Goal: Task Accomplishment & Management: Use online tool/utility

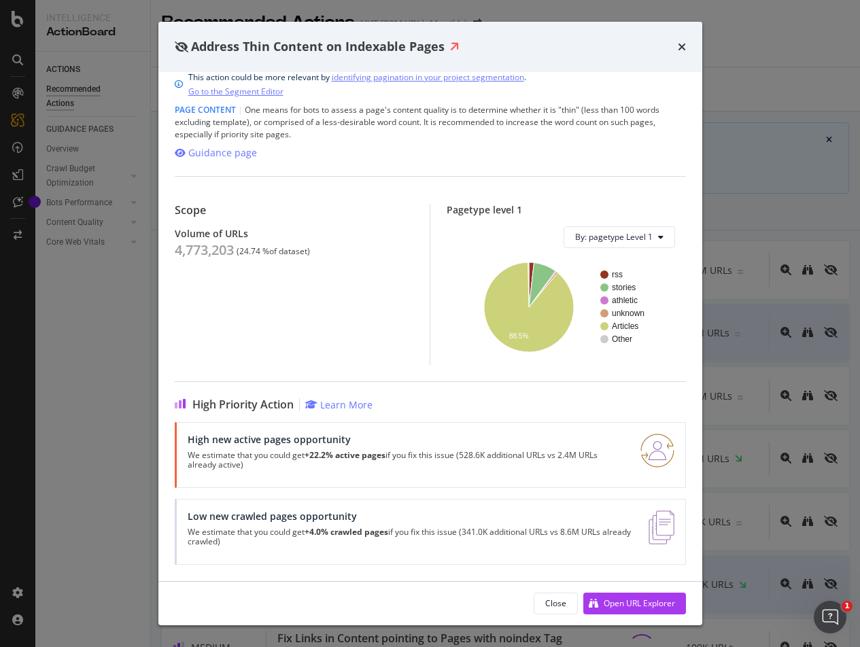
scroll to position [2, 0]
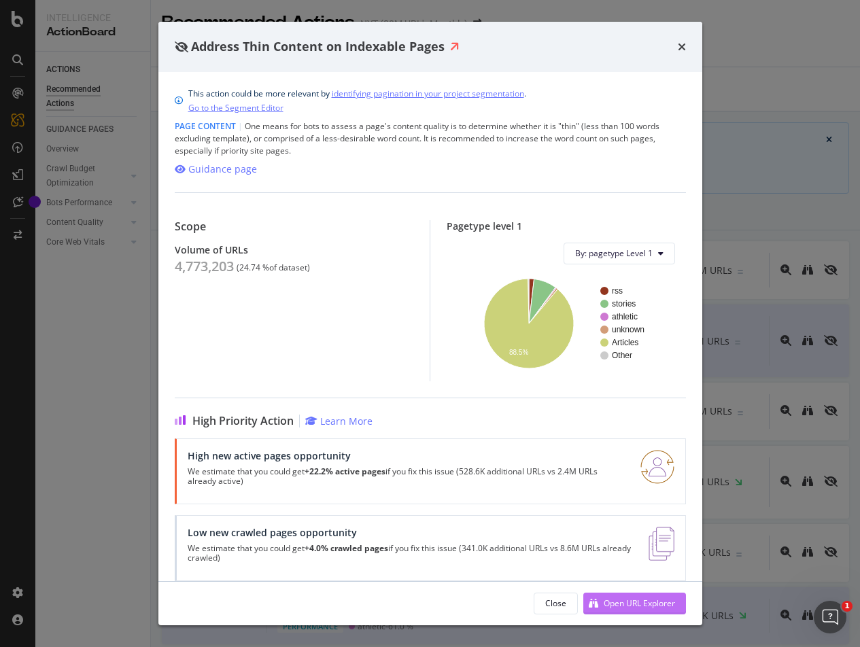
click at [654, 602] on div "Open URL Explorer" at bounding box center [639, 604] width 71 height 12
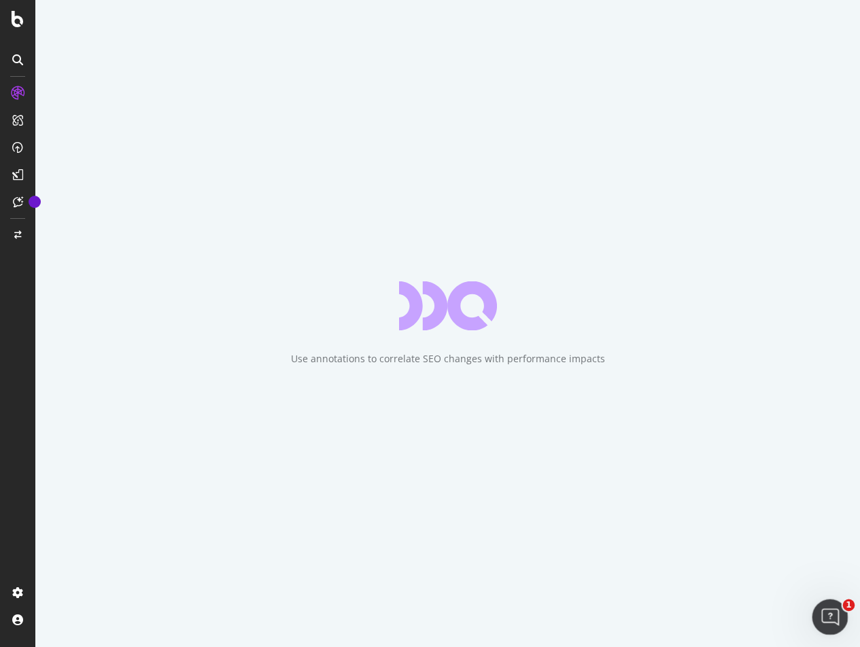
click at [839, 625] on div "Open Intercom Messenger" at bounding box center [828, 615] width 45 height 45
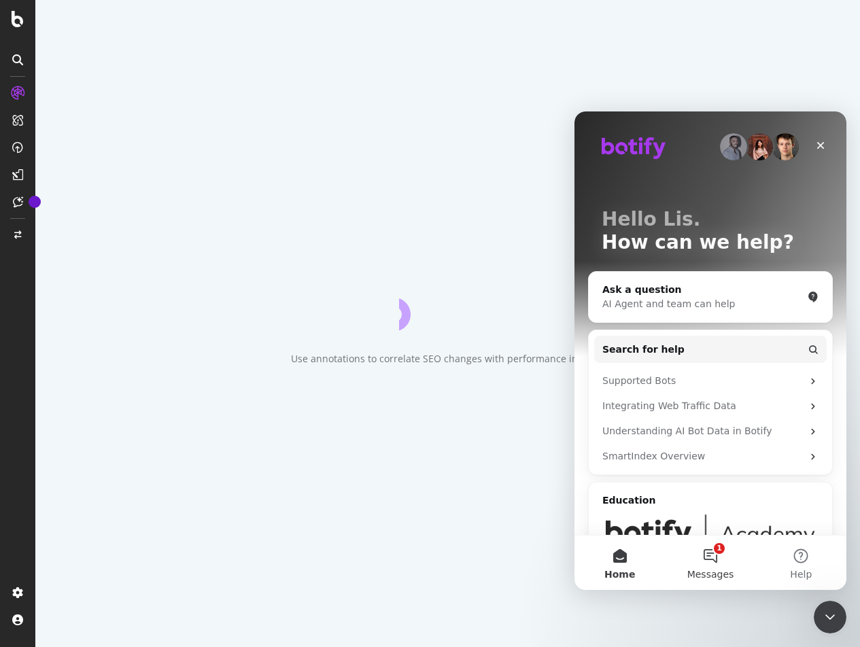
click at [707, 566] on button "1 Messages" at bounding box center [710, 563] width 90 height 54
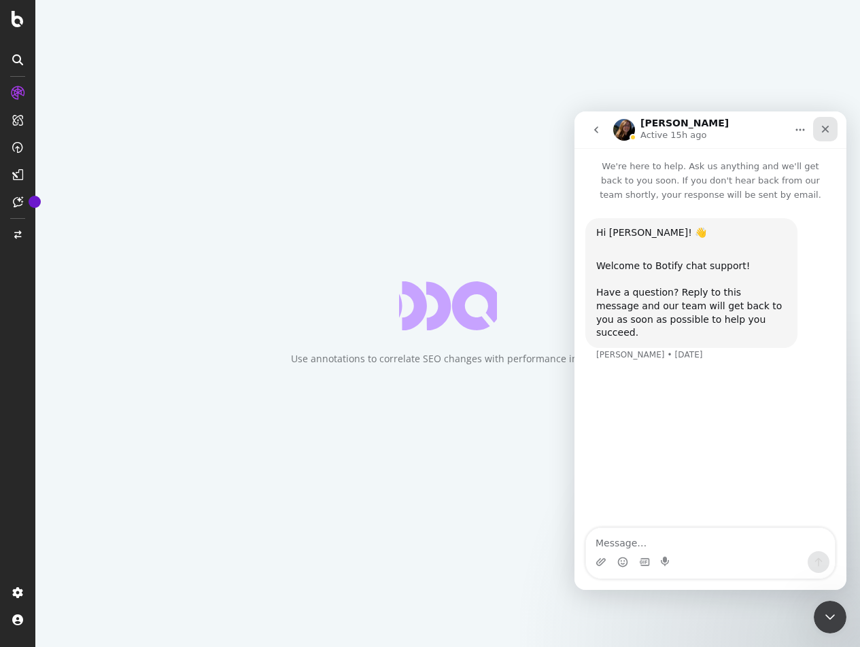
click at [828, 129] on icon "Close" at bounding box center [825, 129] width 11 height 11
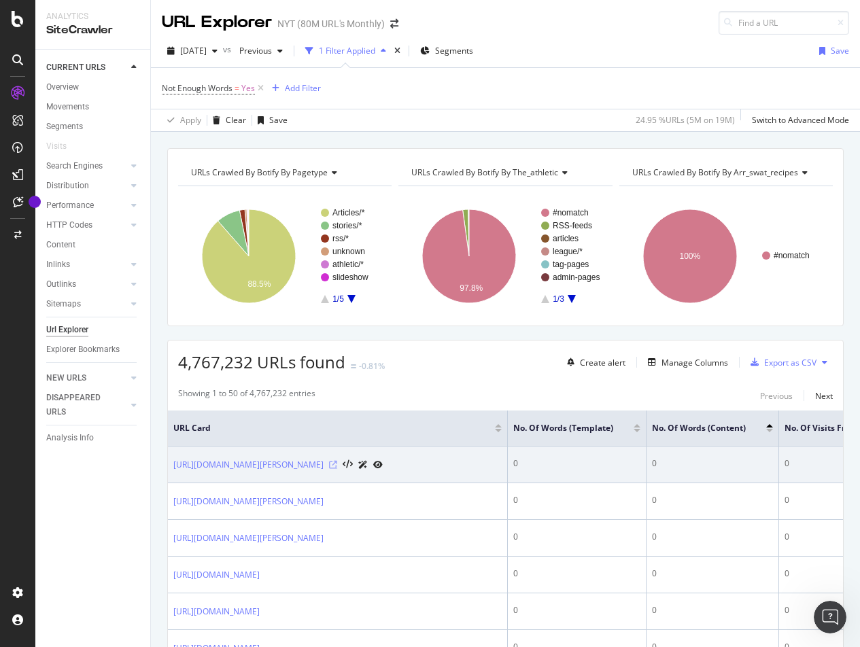
click at [337, 469] on icon at bounding box center [333, 465] width 8 height 8
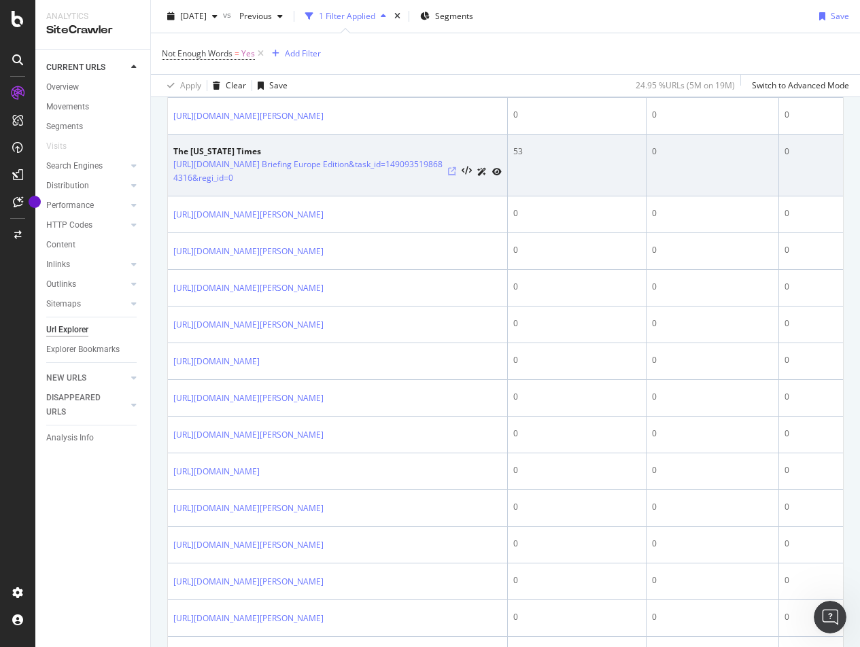
click at [452, 179] on div at bounding box center [475, 172] width 54 height 14
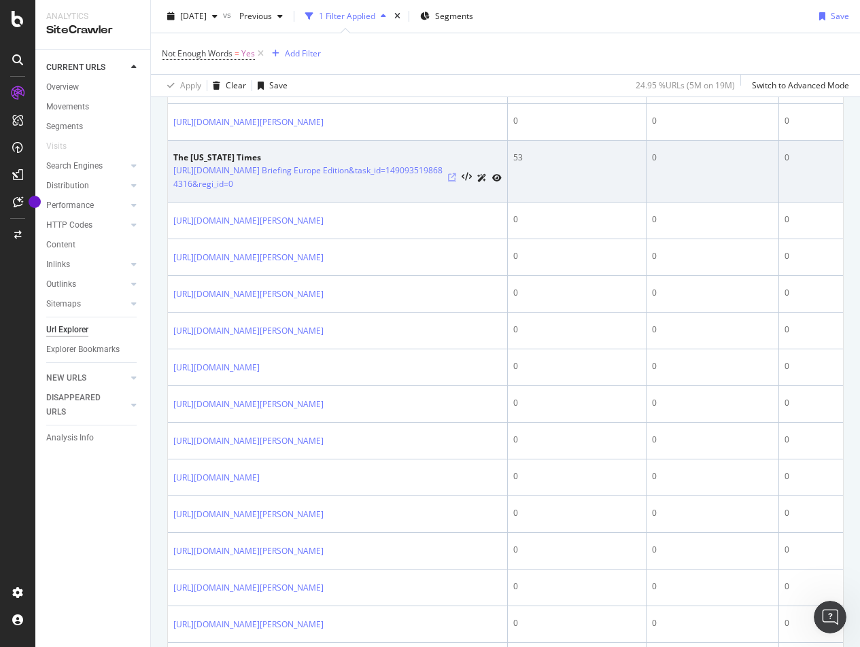
scroll to position [972, 0]
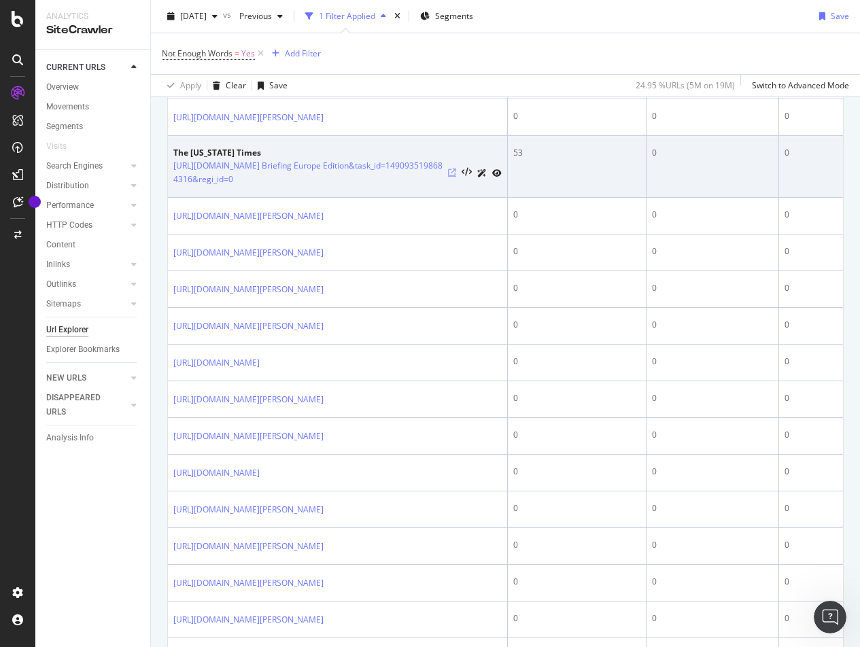
click at [448, 177] on icon at bounding box center [452, 173] width 8 height 8
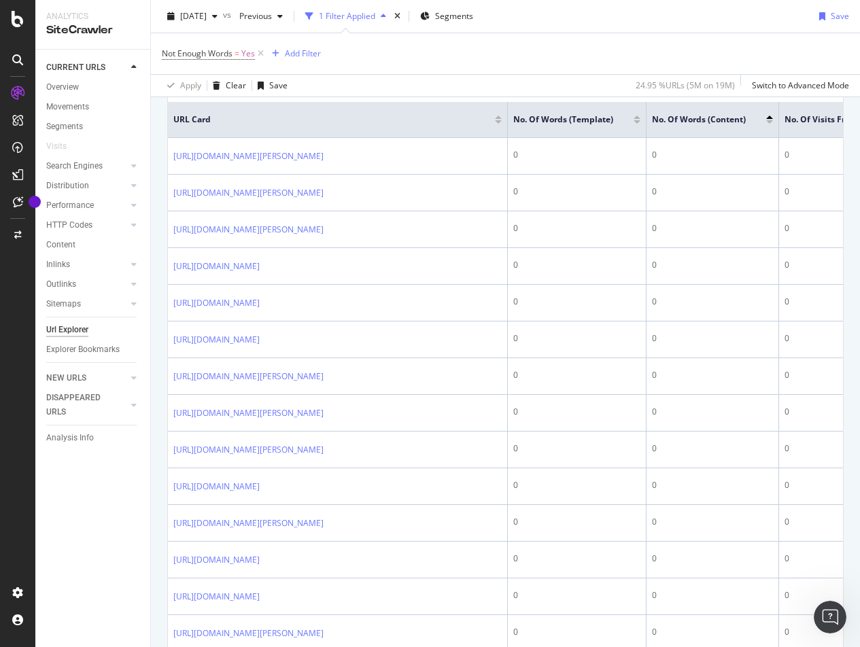
scroll to position [0, 0]
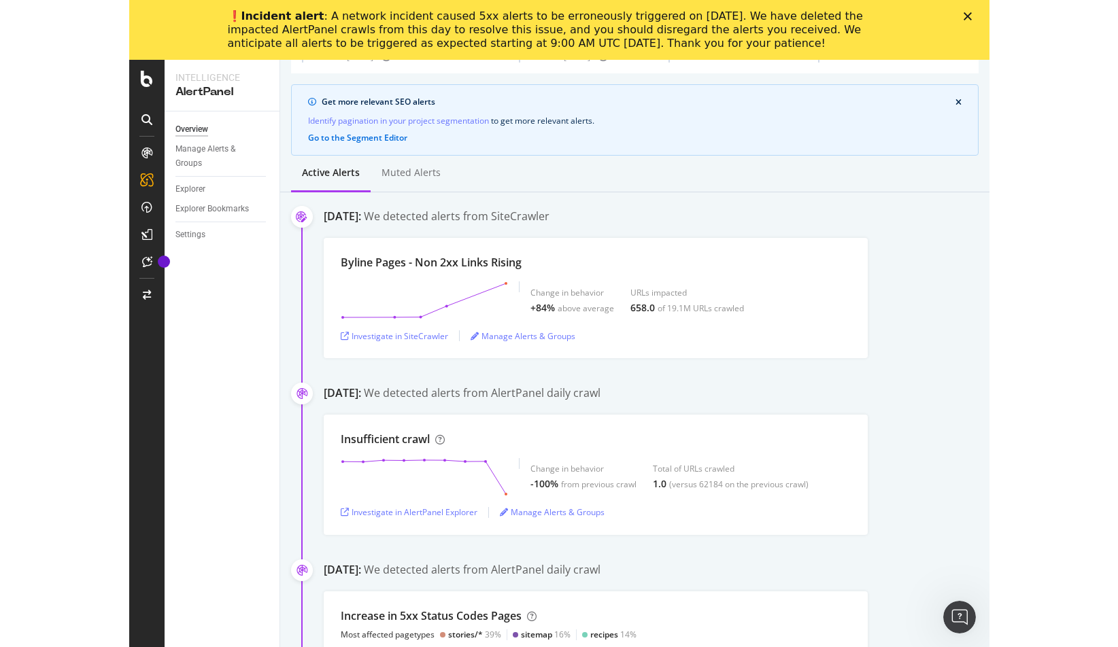
scroll to position [114, 0]
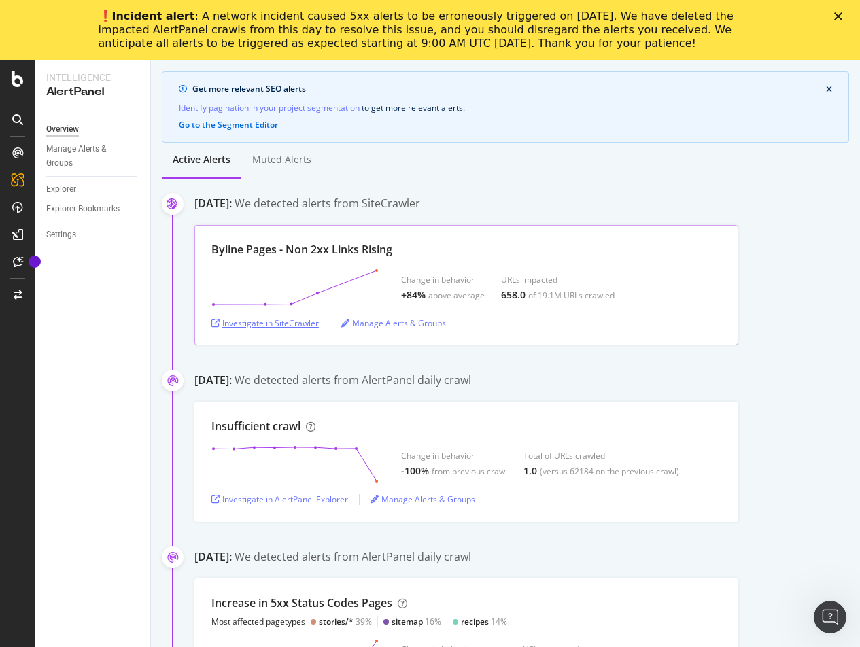
click at [277, 318] on div "Investigate in SiteCrawler" at bounding box center [265, 324] width 107 height 12
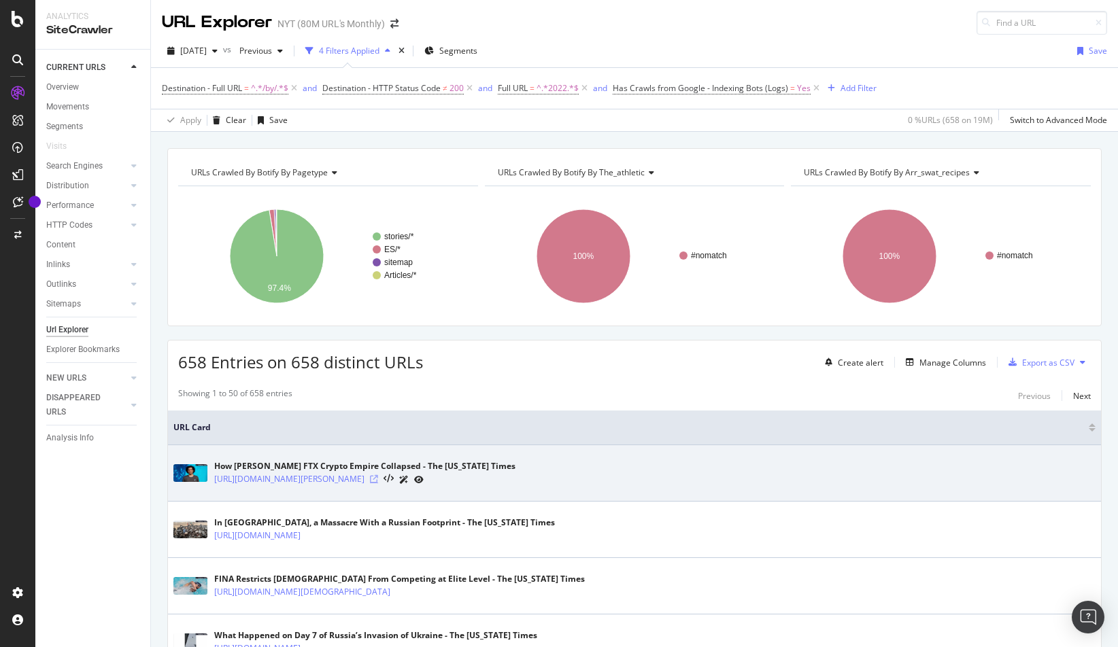
click at [378, 477] on icon at bounding box center [374, 479] width 8 height 8
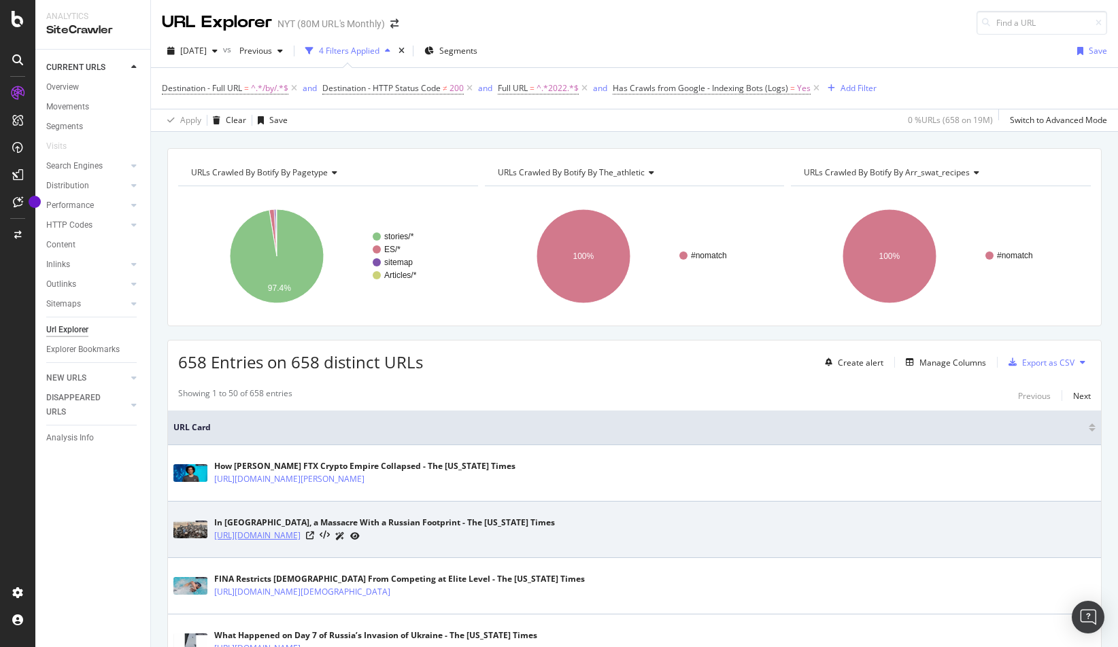
click at [301, 533] on link "[URL][DOMAIN_NAME]" at bounding box center [257, 536] width 86 height 14
click at [314, 535] on icon at bounding box center [310, 536] width 8 height 8
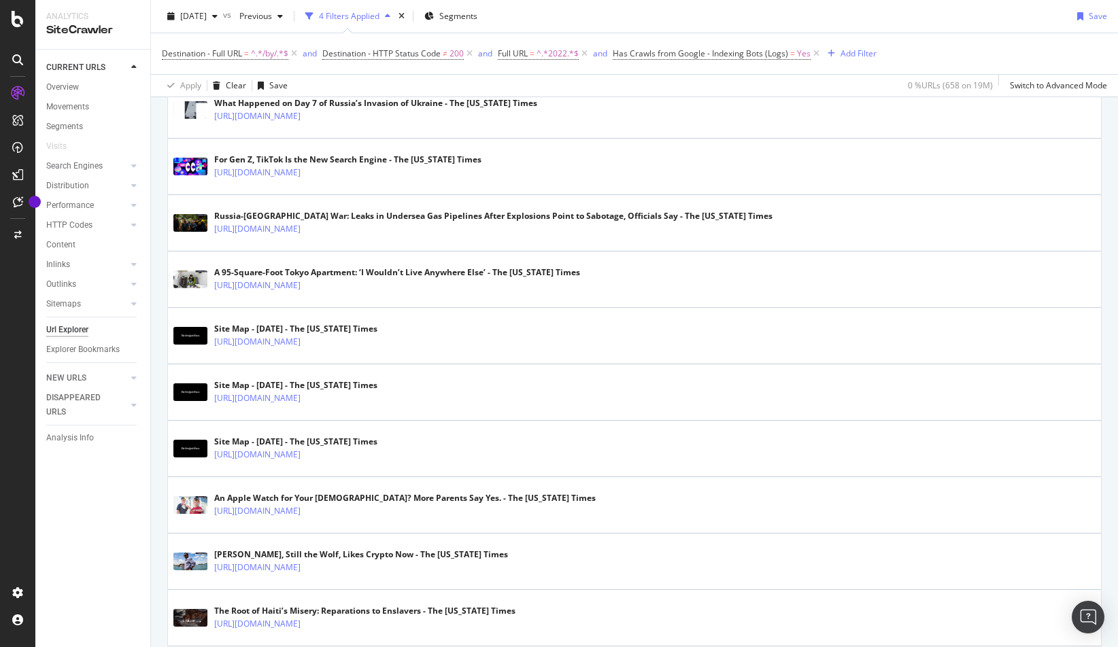
scroll to position [535, 0]
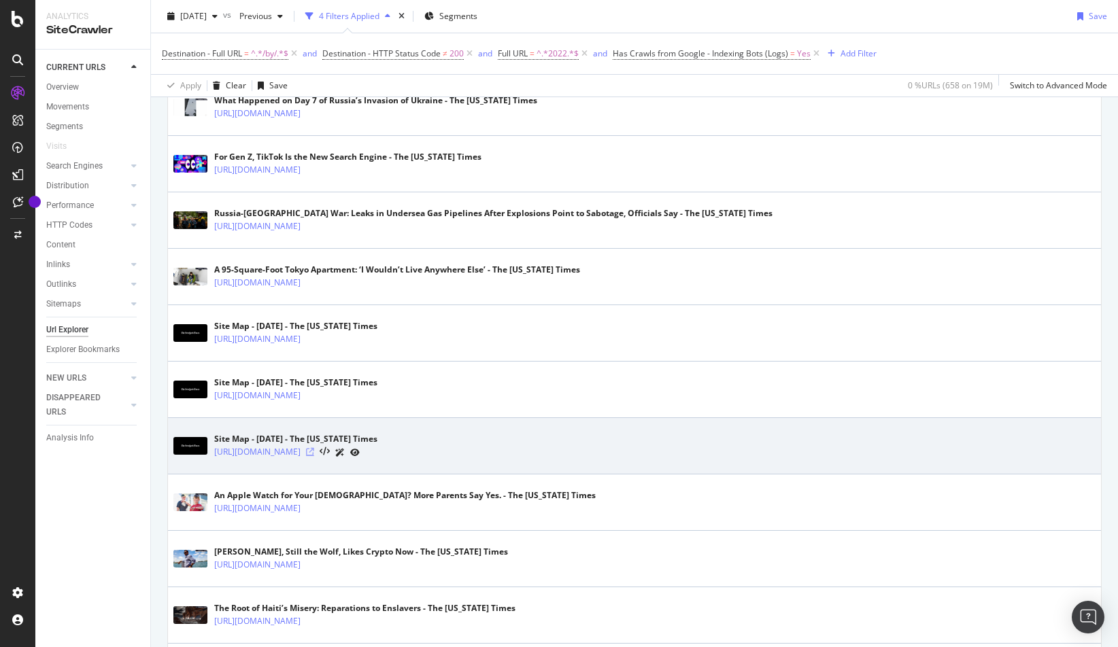
click at [314, 452] on icon at bounding box center [310, 452] width 8 height 8
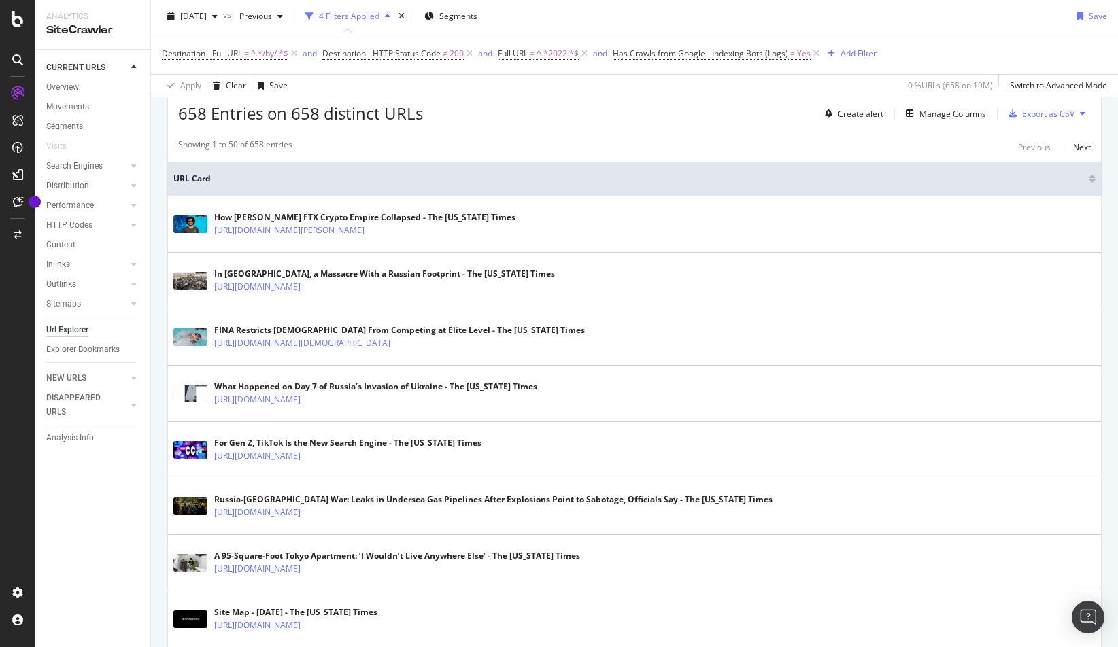
scroll to position [0, 0]
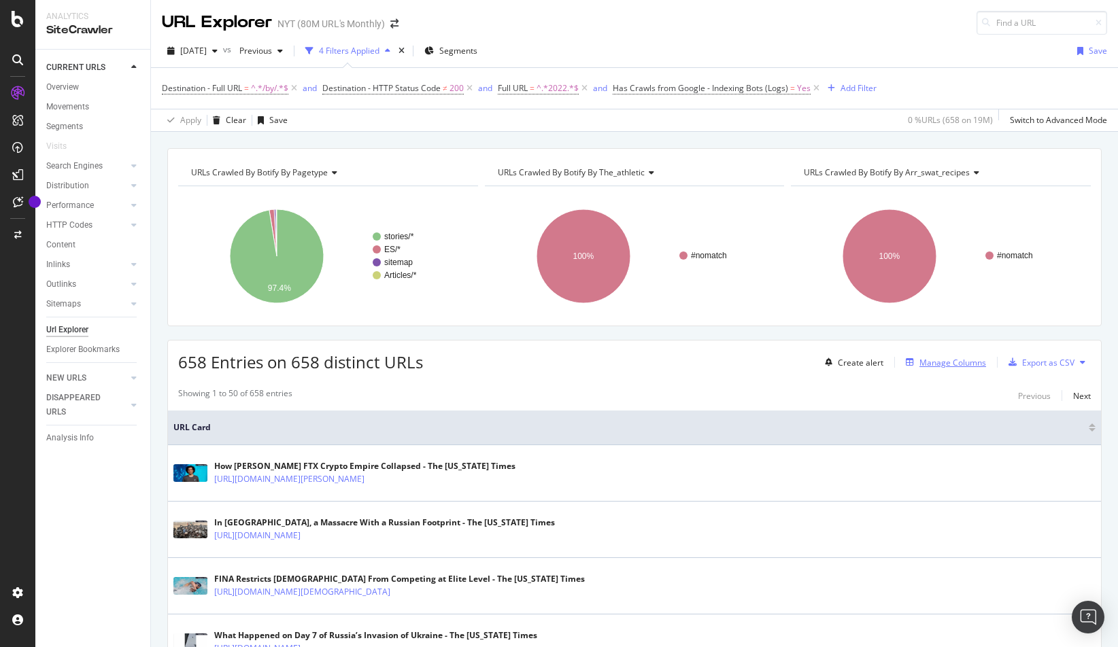
click at [860, 362] on div "Manage Columns" at bounding box center [952, 363] width 67 height 12
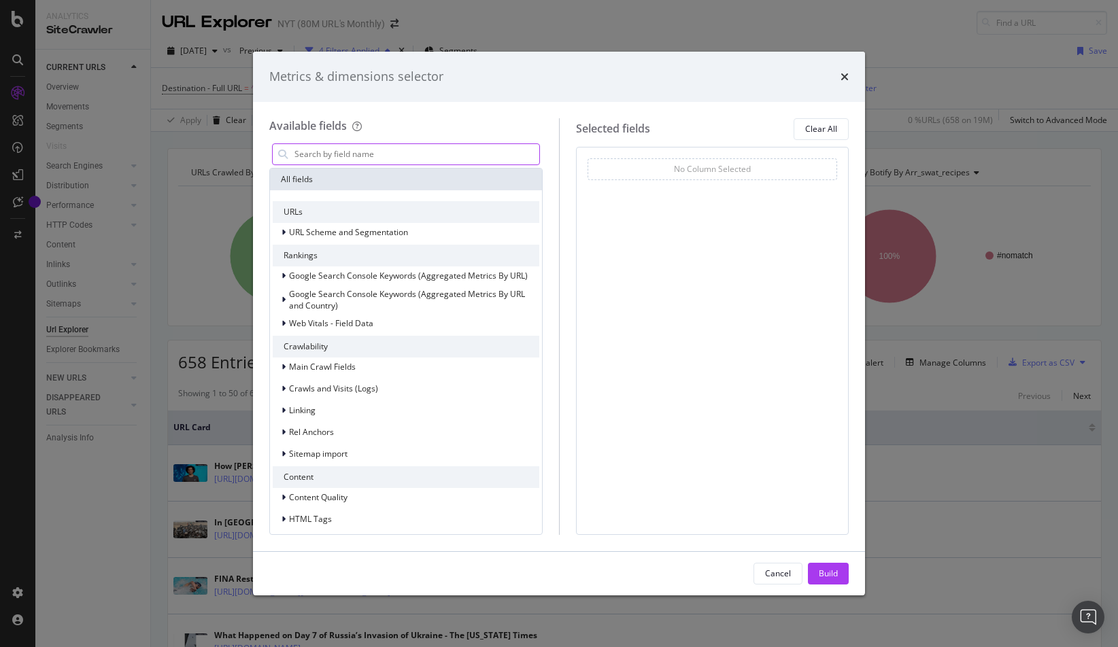
click at [428, 156] on input "modal" at bounding box center [416, 154] width 246 height 20
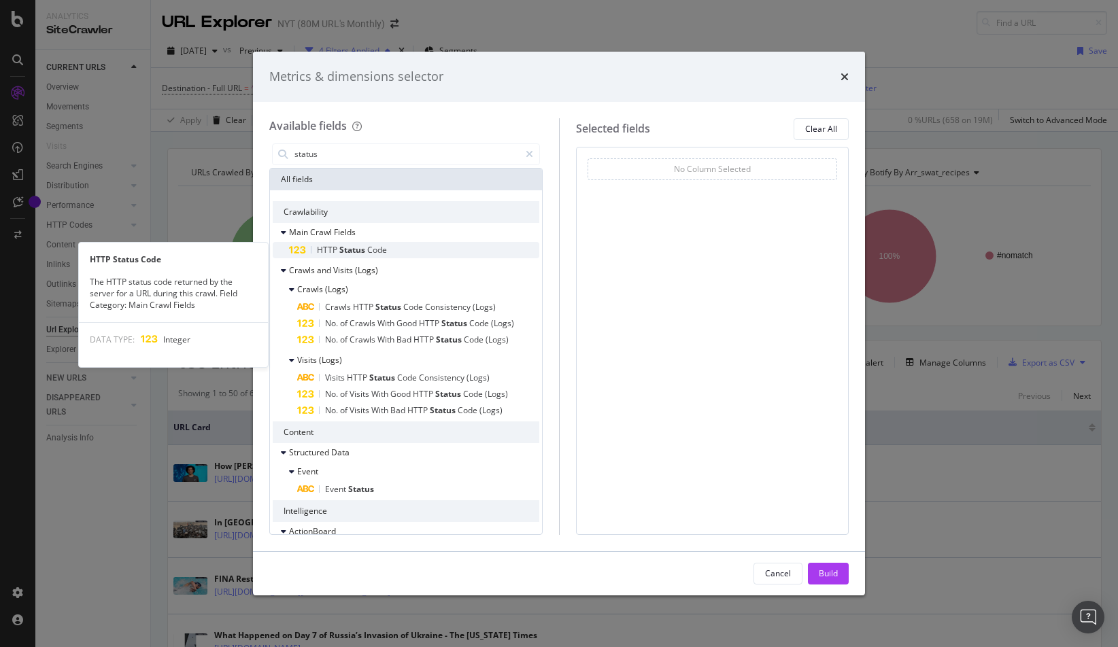
type input "status"
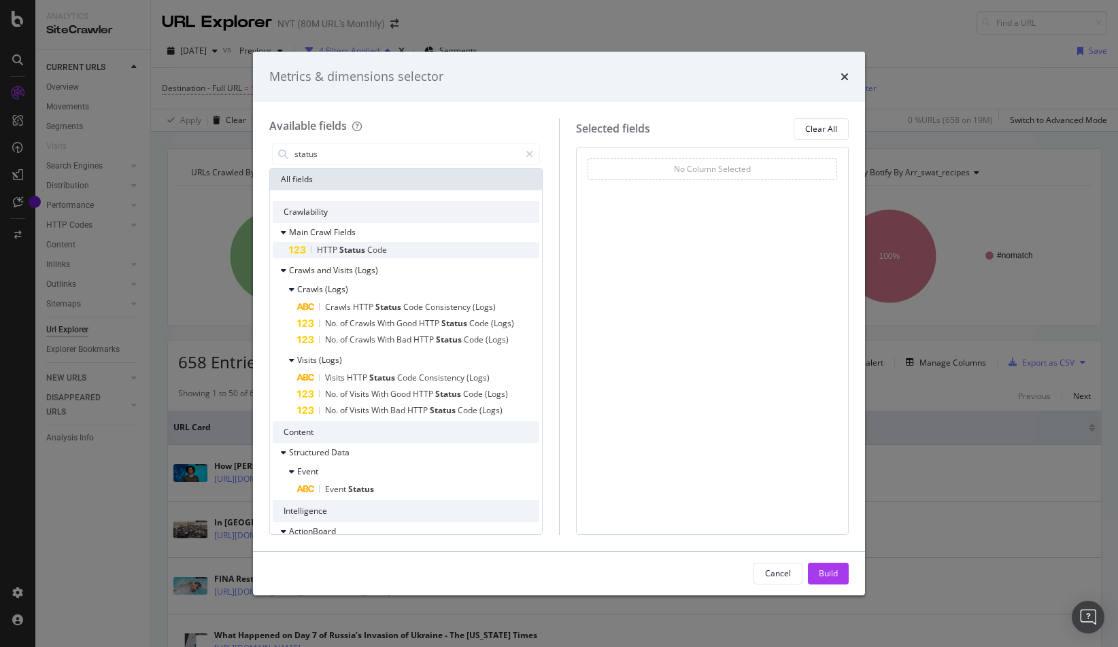
click at [386, 252] on span "Code" at bounding box center [377, 250] width 20 height 12
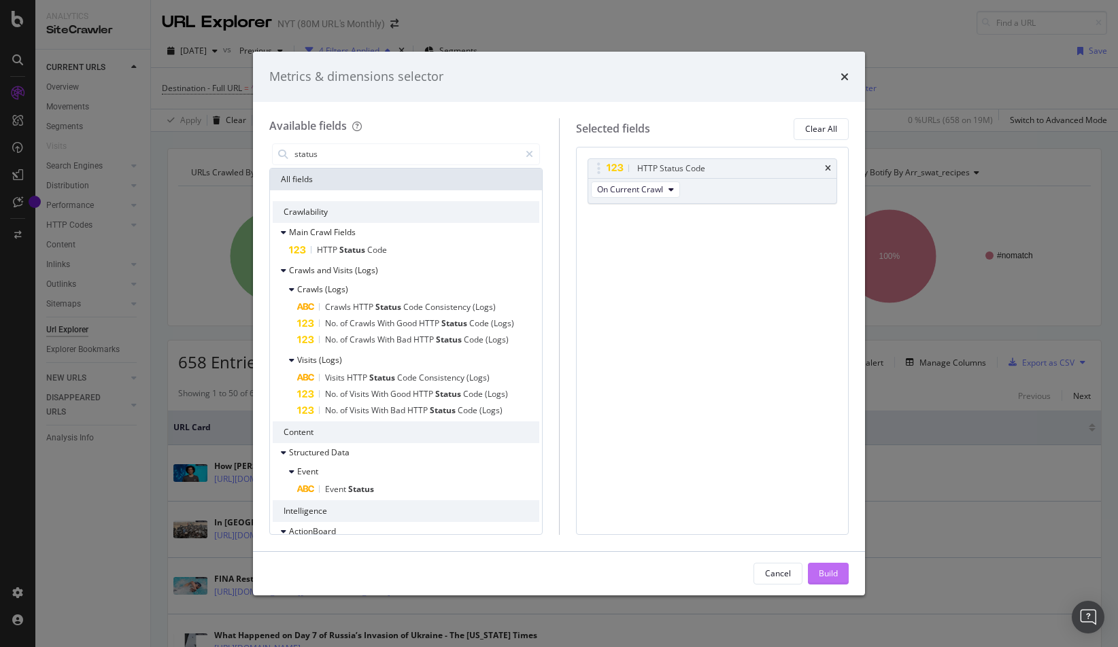
click at [839, 577] on button "Build" at bounding box center [828, 574] width 41 height 22
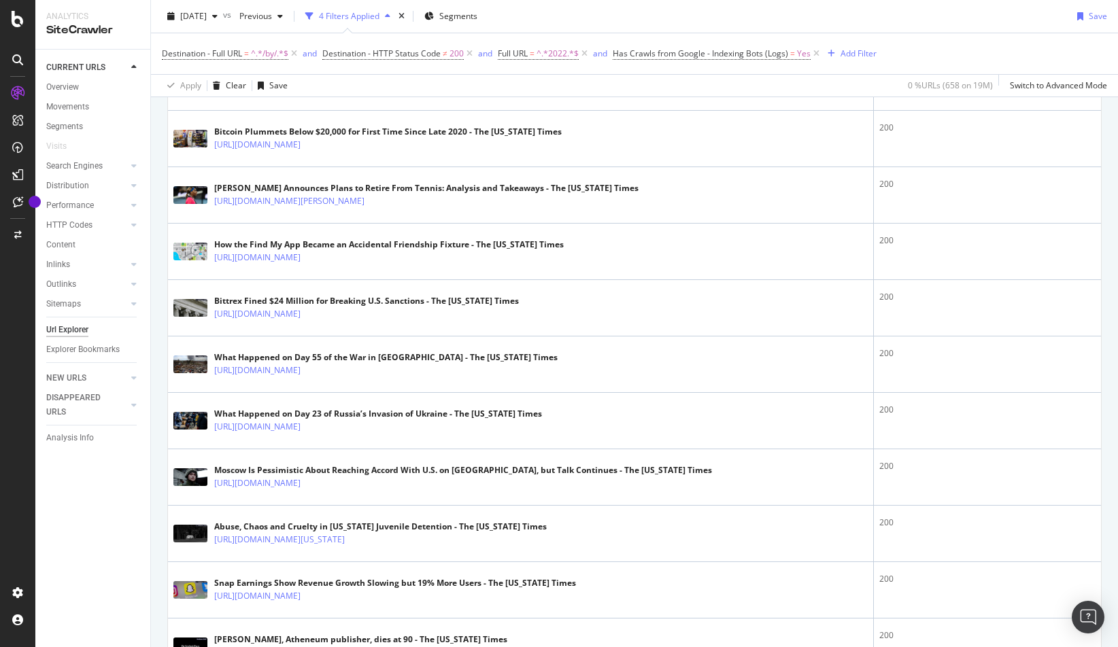
scroll to position [2705, 0]
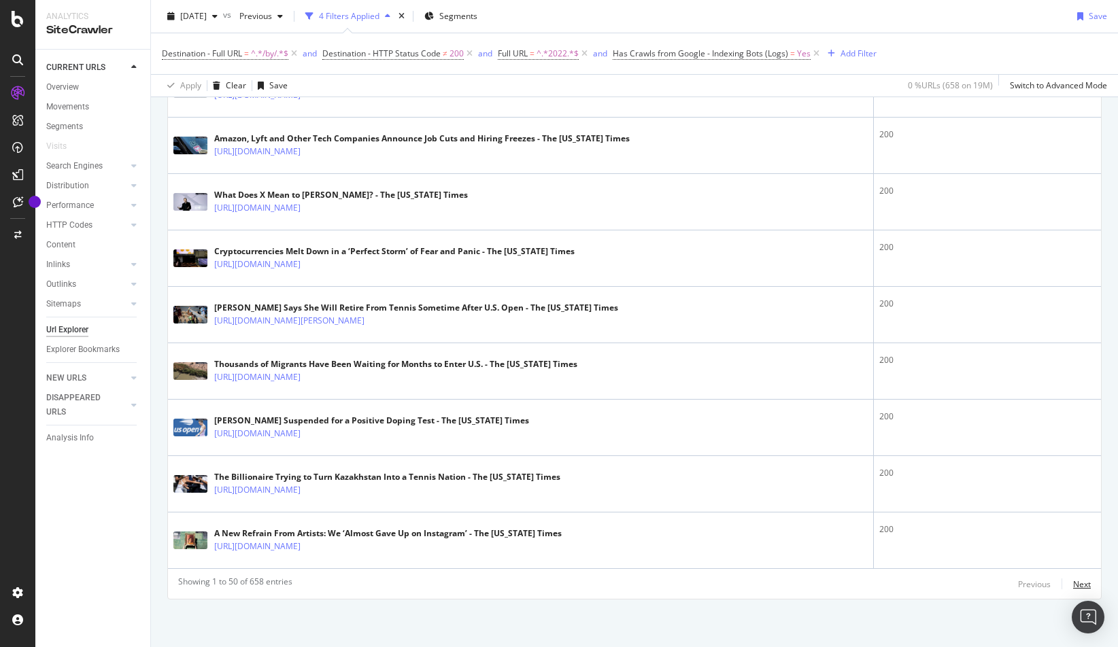
click at [860, 583] on div "Next" at bounding box center [1082, 585] width 18 height 12
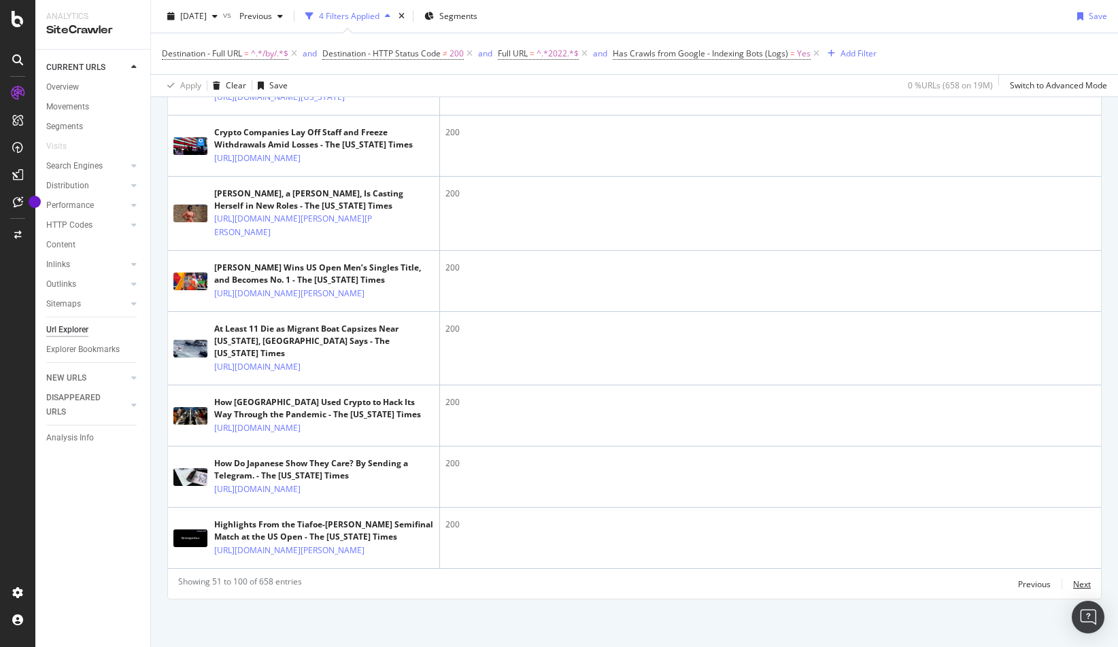
scroll to position [3934, 0]
click at [860, 584] on div "Next" at bounding box center [1082, 585] width 18 height 12
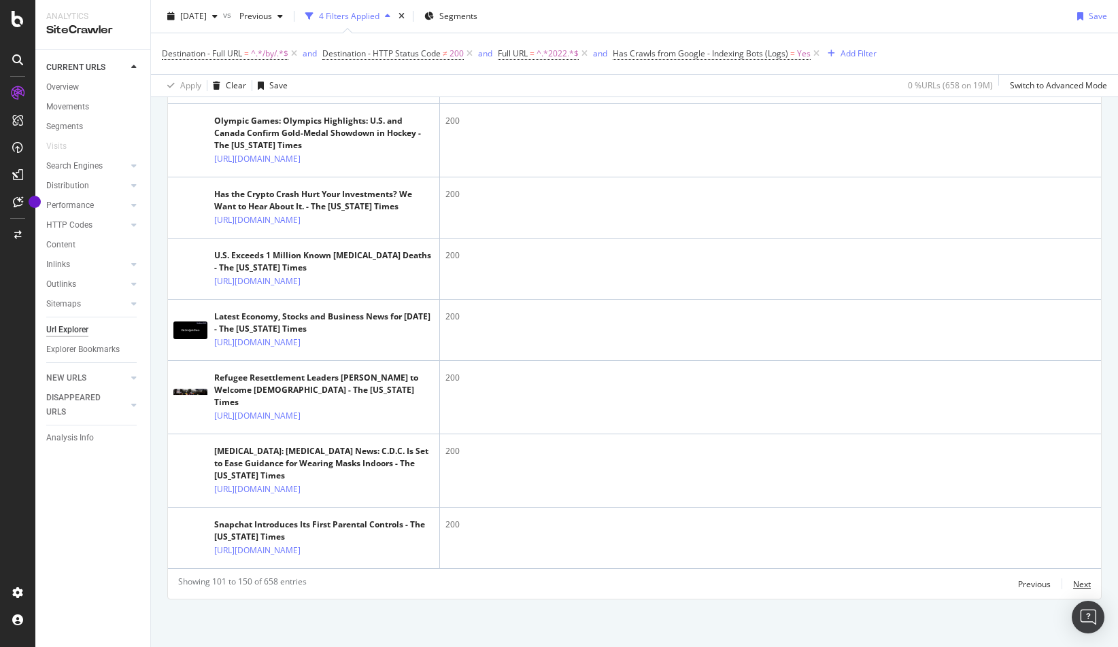
scroll to position [3836, 0]
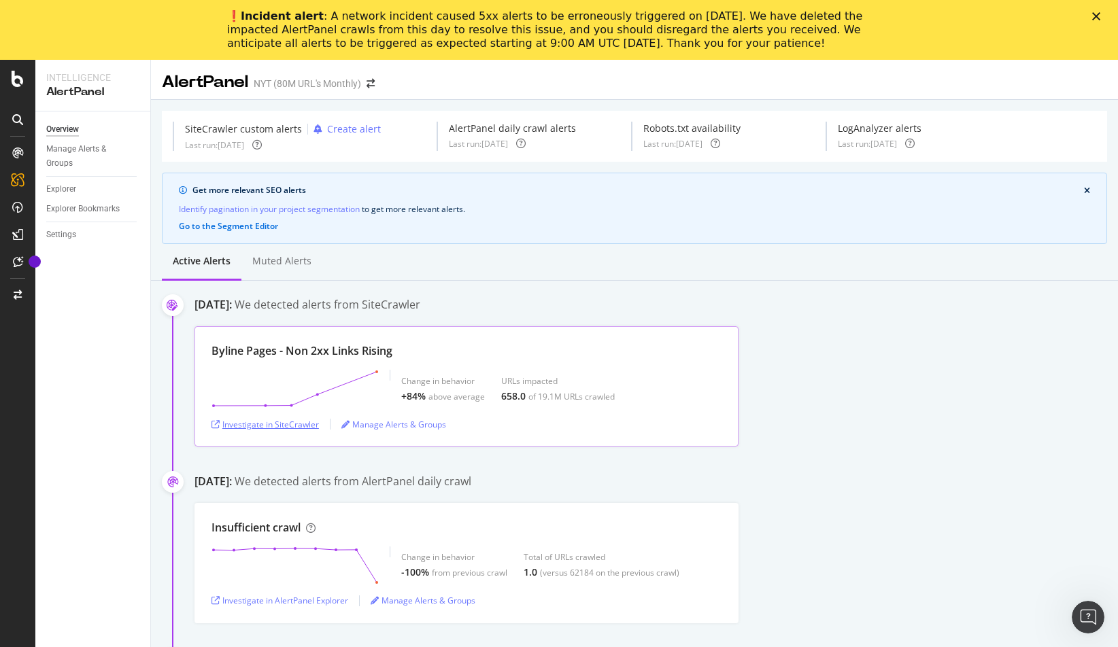
click at [294, 426] on div "Investigate in SiteCrawler" at bounding box center [265, 425] width 107 height 12
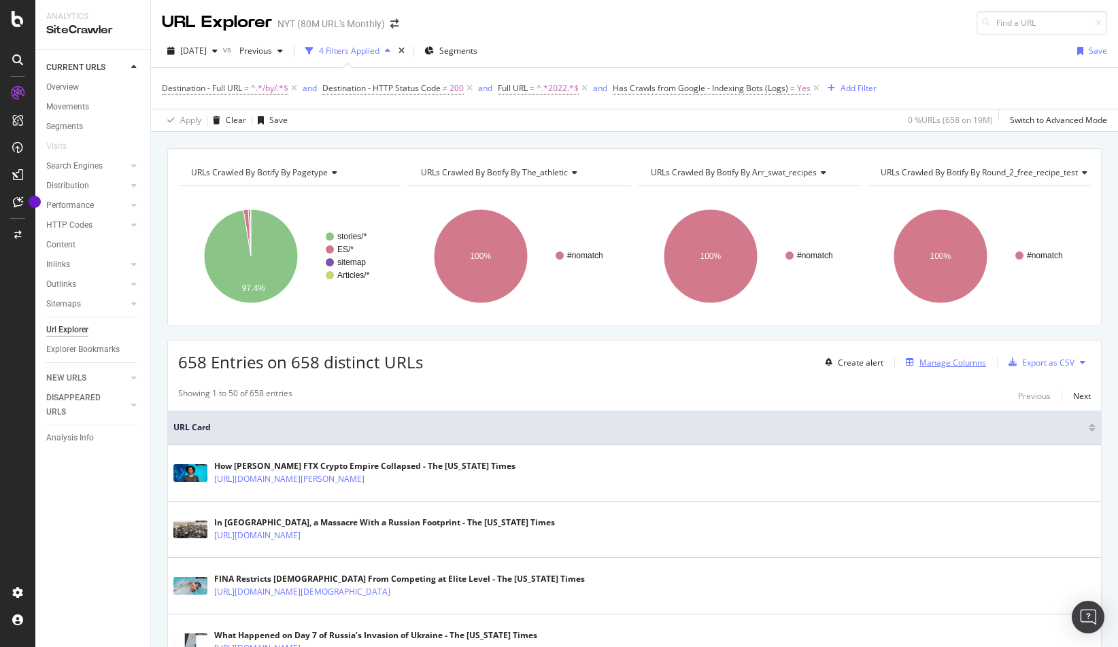
click at [960, 359] on div "Manage Columns" at bounding box center [952, 363] width 67 height 12
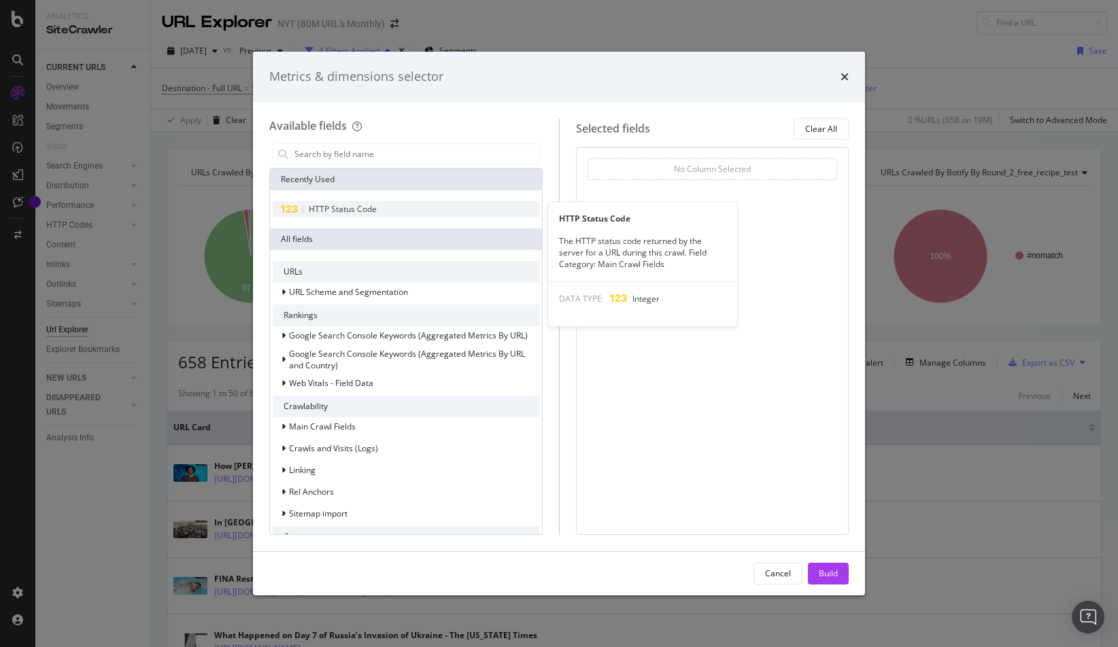
click at [351, 207] on span "HTTP Status Code" at bounding box center [343, 209] width 68 height 12
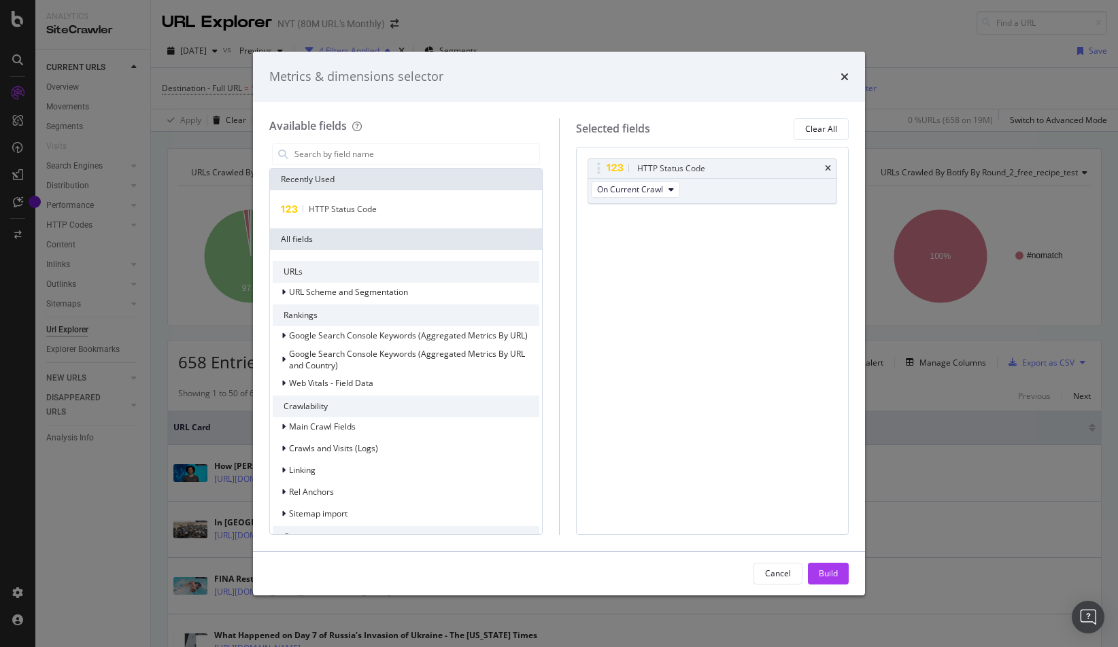
click at [833, 571] on div "Build" at bounding box center [828, 574] width 19 height 12
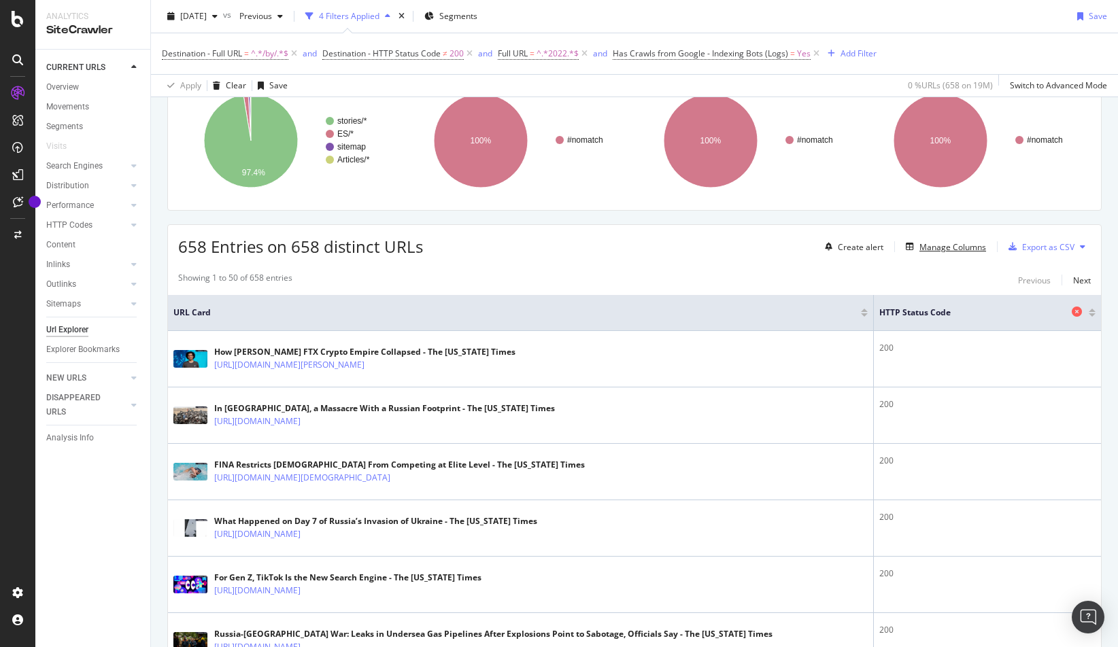
scroll to position [131, 0]
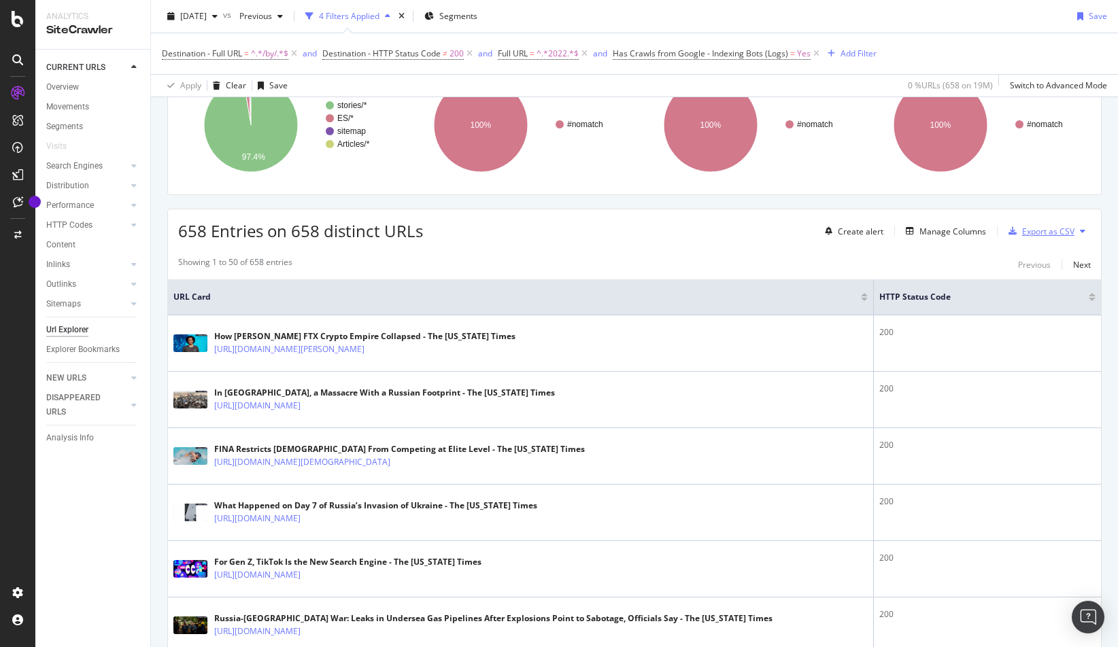
click at [1038, 229] on div "Export as CSV" at bounding box center [1048, 232] width 52 height 12
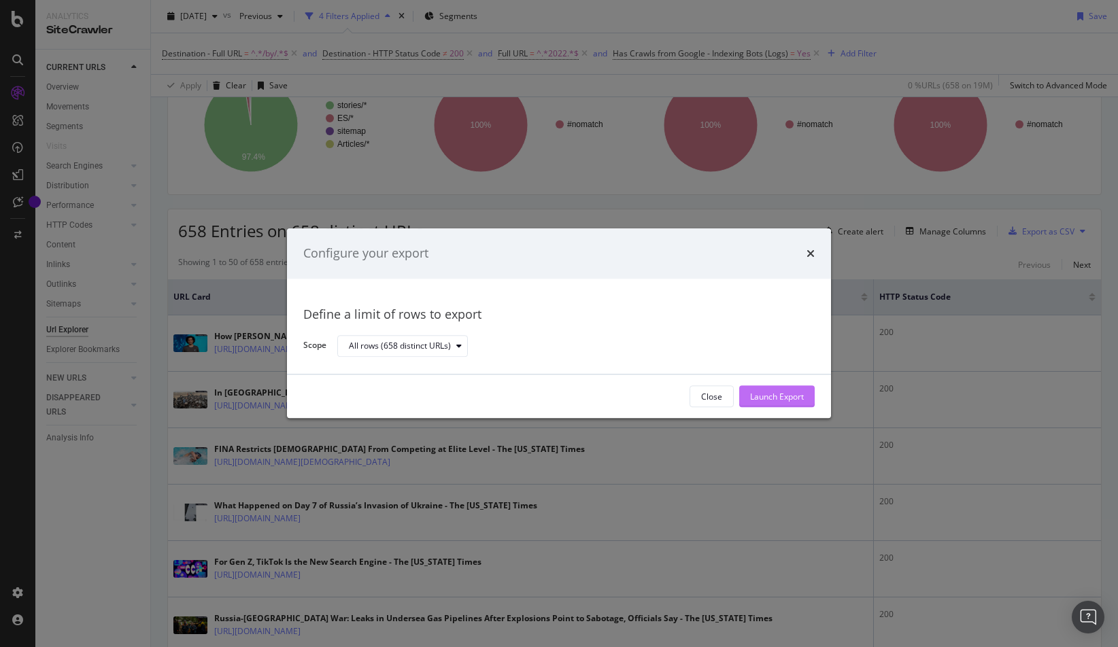
click at [785, 396] on div "Launch Export" at bounding box center [777, 397] width 54 height 12
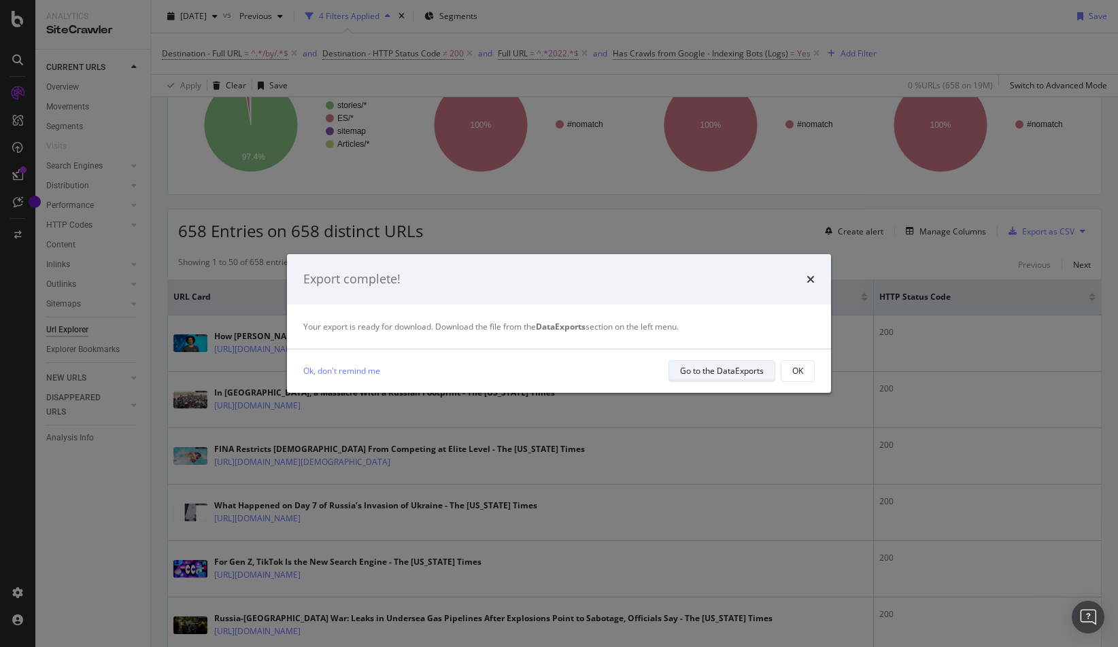
click at [721, 368] on div "Go to the DataExports" at bounding box center [722, 371] width 84 height 12
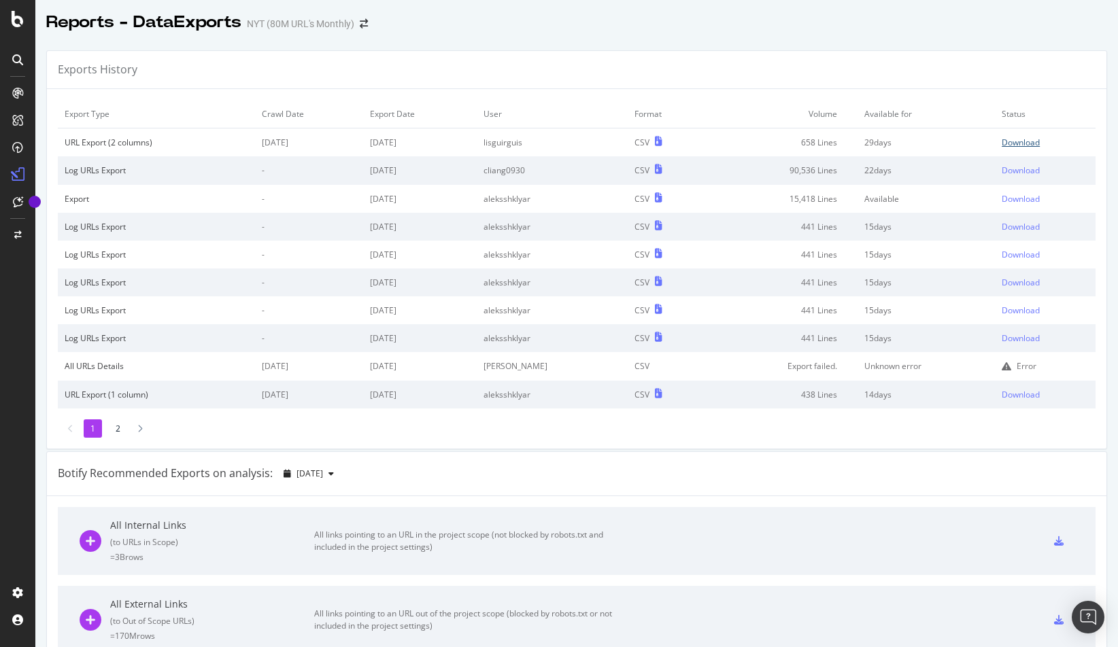
click at [1005, 143] on div "Download" at bounding box center [1021, 143] width 38 height 12
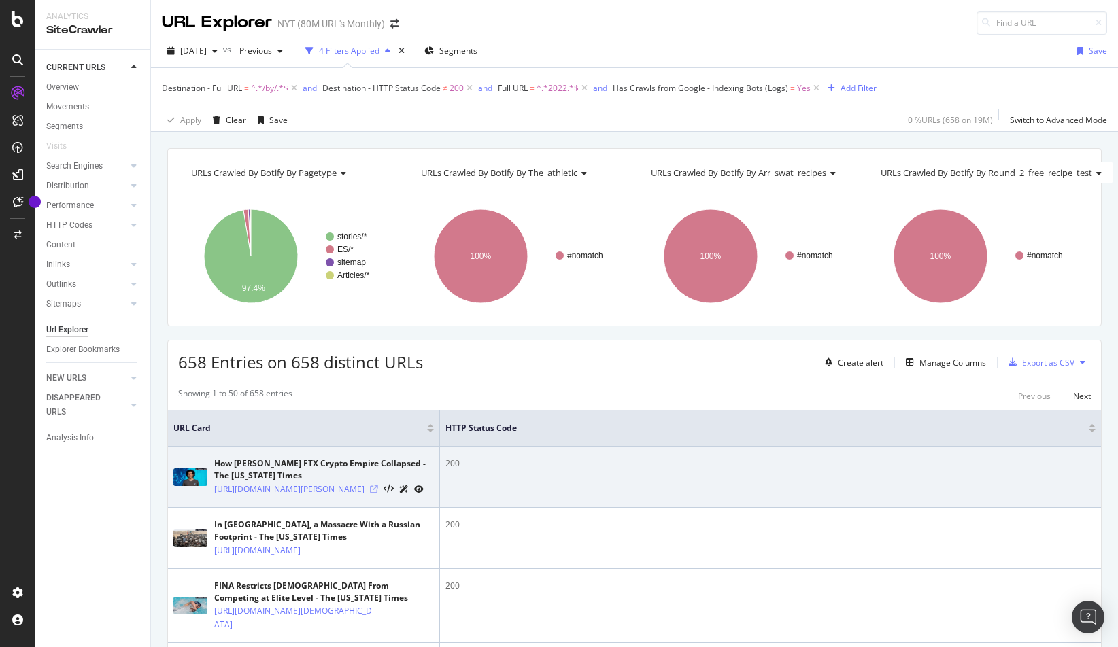
click at [378, 494] on icon at bounding box center [374, 490] width 8 height 8
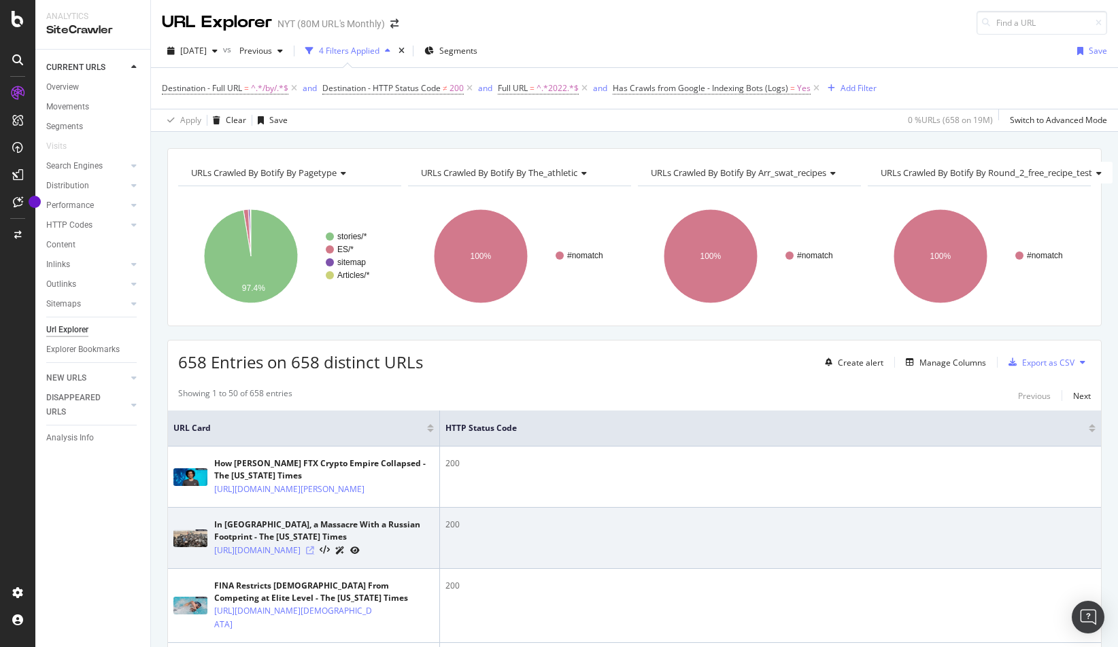
click at [314, 555] on icon at bounding box center [310, 551] width 8 height 8
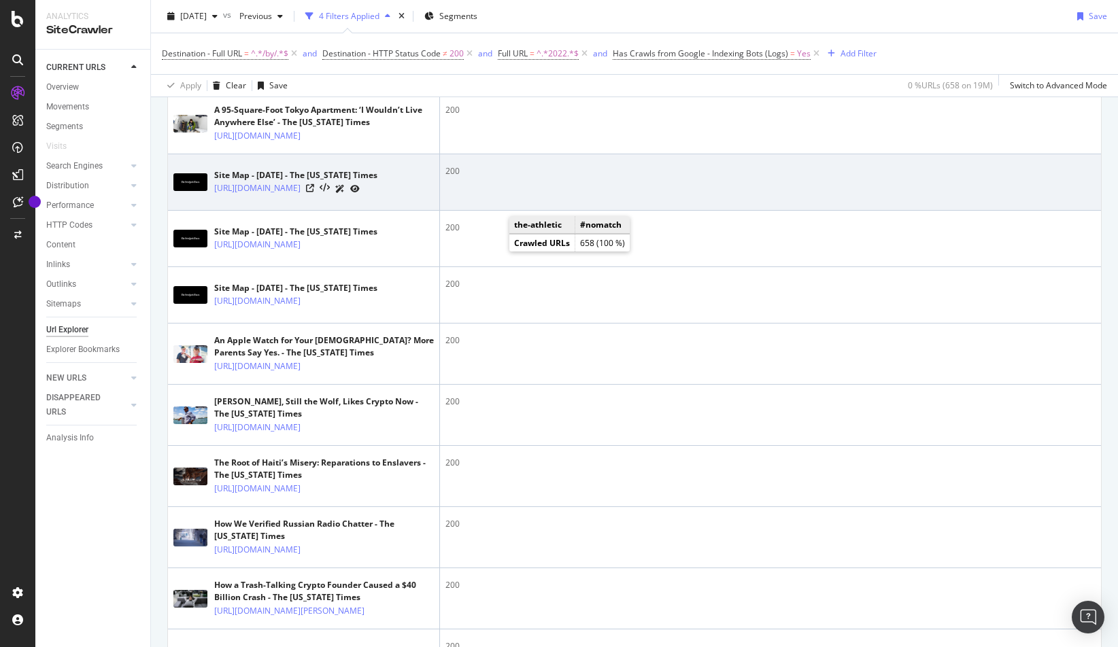
scroll to position [749, 0]
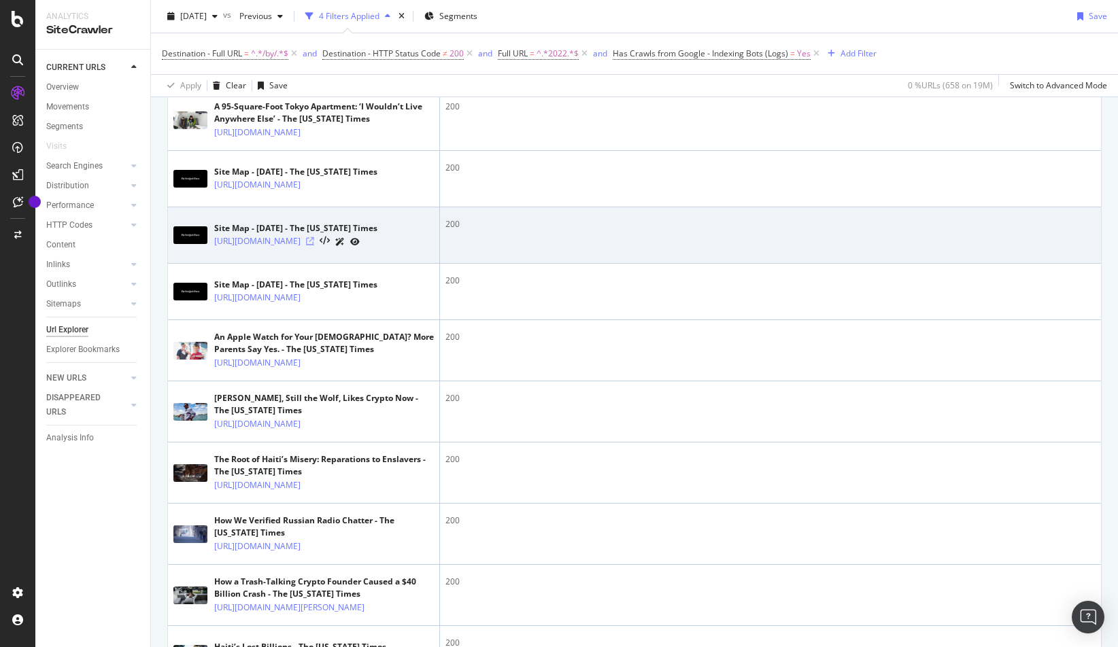
click at [314, 246] on icon at bounding box center [310, 241] width 8 height 8
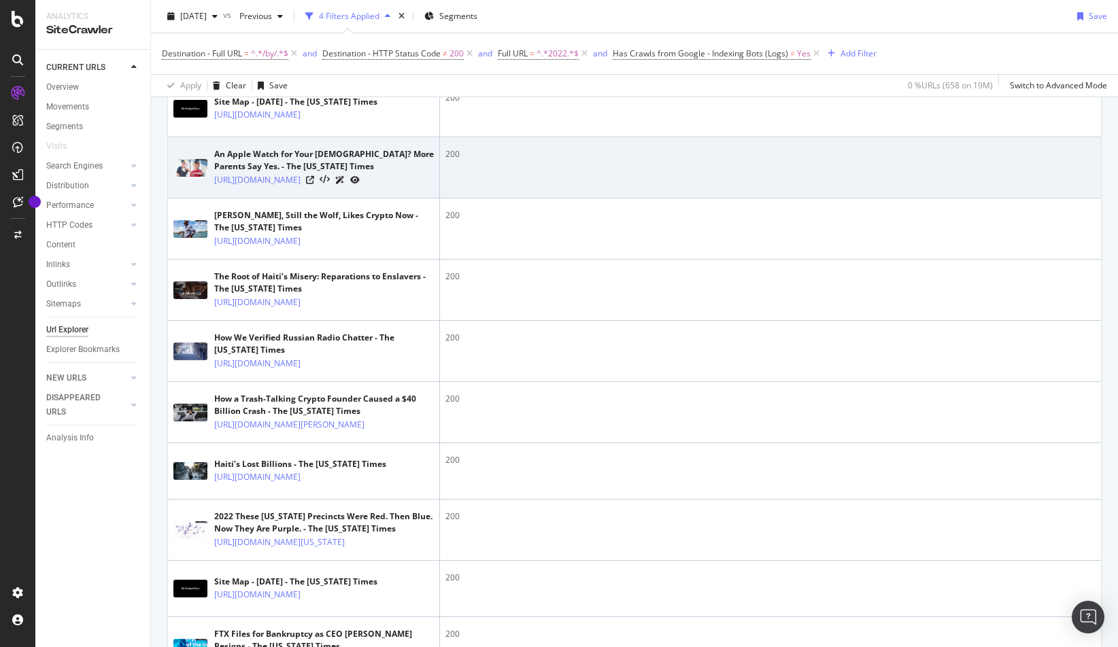
scroll to position [1012, 0]
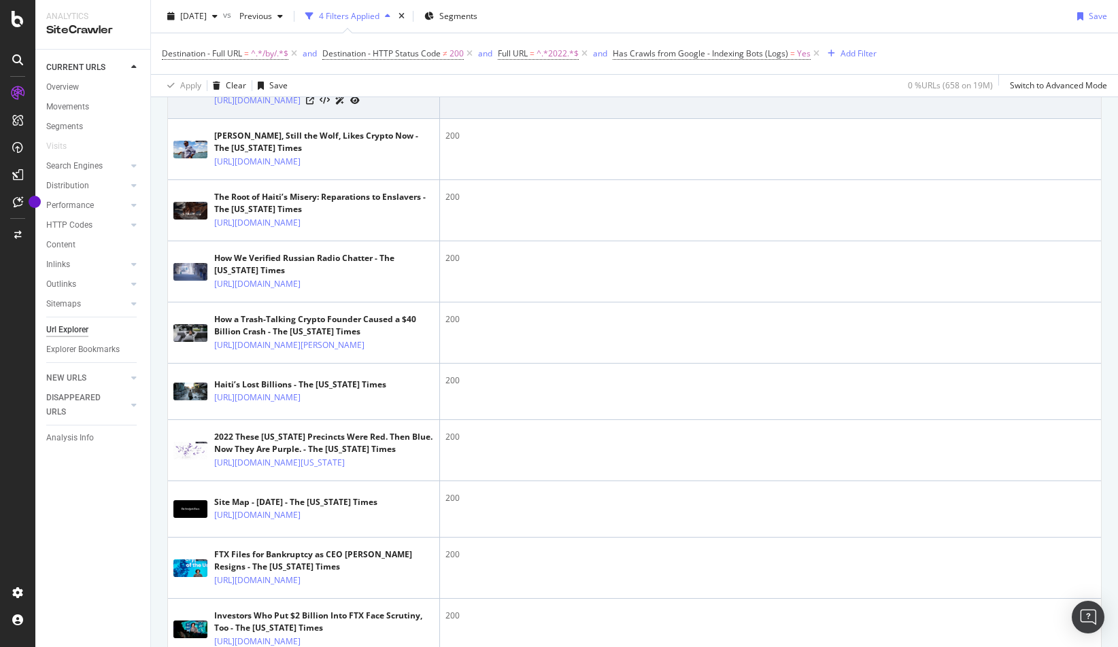
click at [360, 107] on div at bounding box center [333, 100] width 54 height 14
click at [314, 105] on icon at bounding box center [310, 101] width 8 height 8
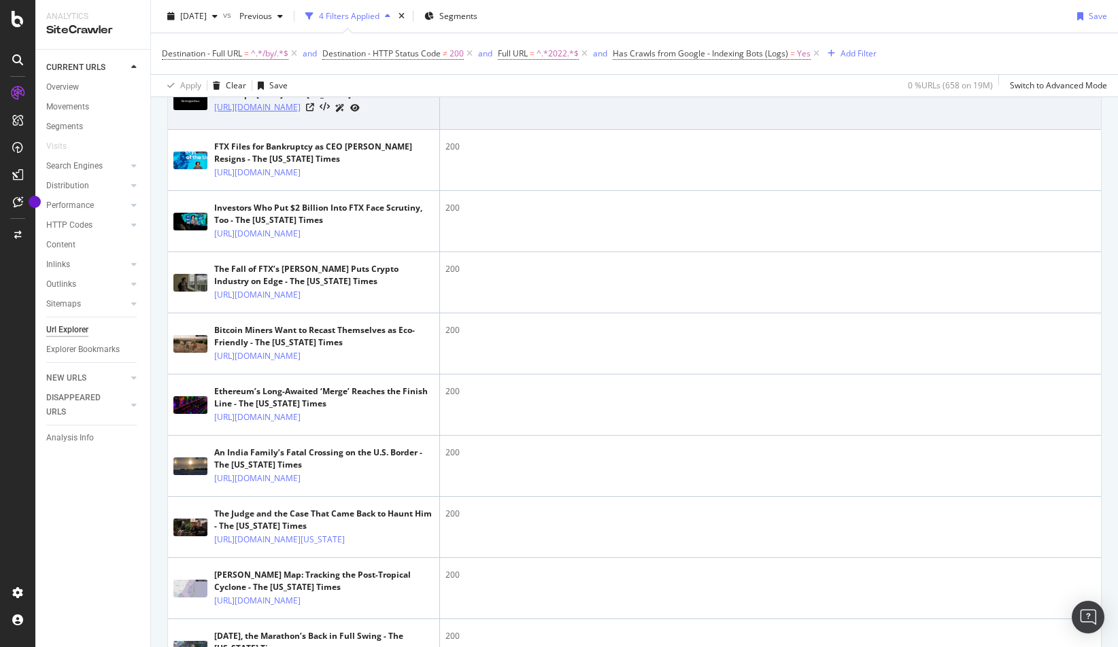
scroll to position [1442, 0]
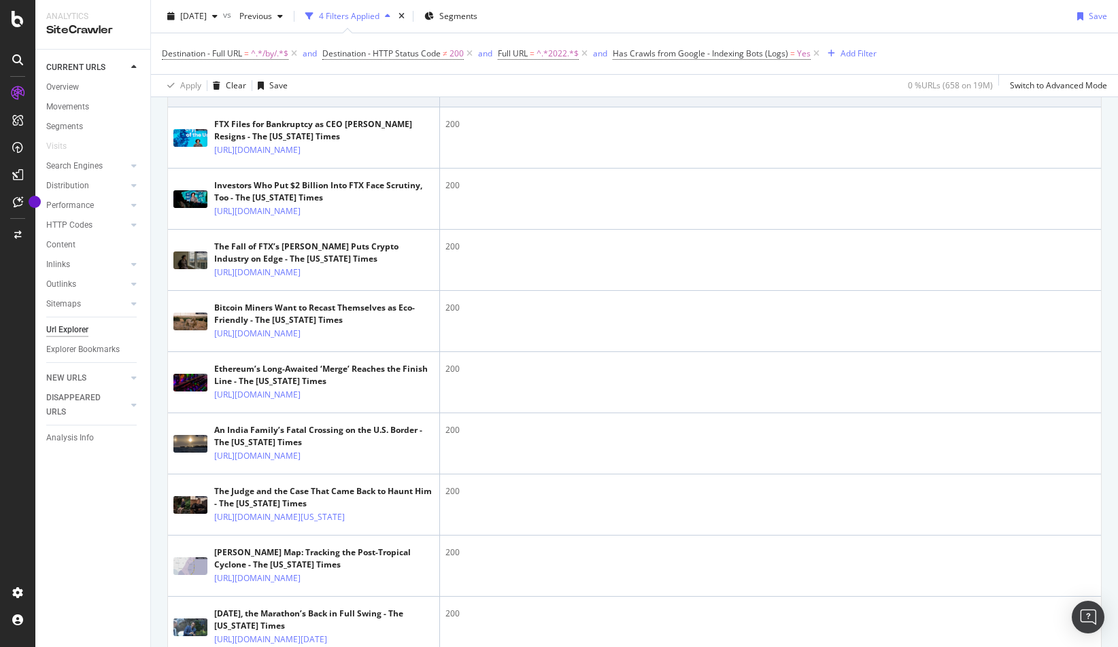
click at [314, 89] on icon at bounding box center [310, 85] width 8 height 8
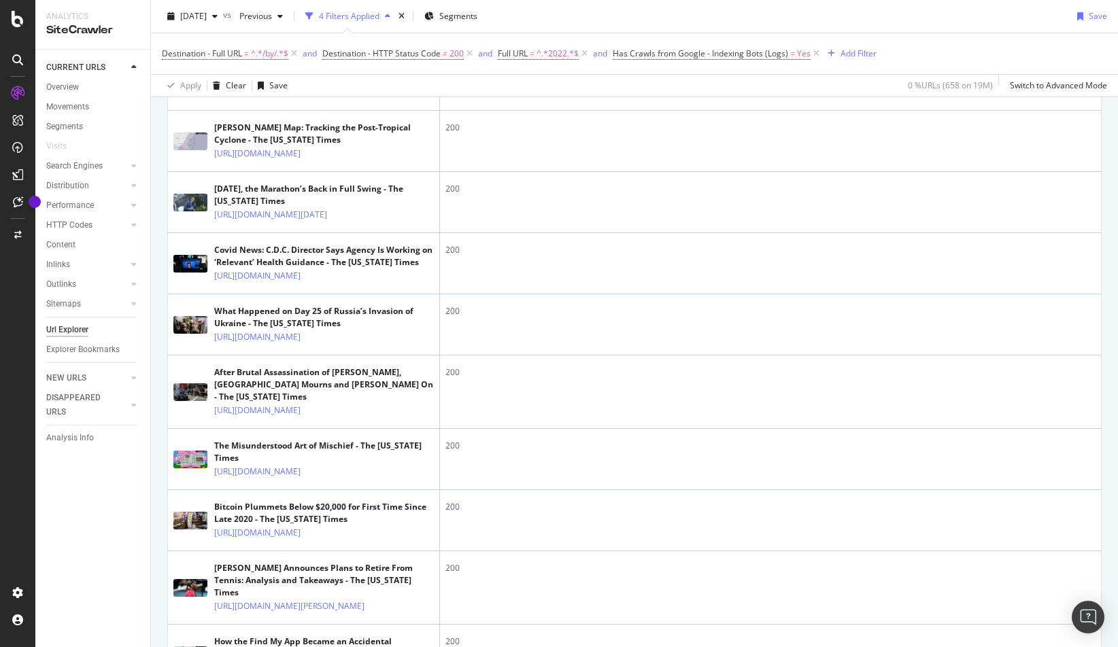
scroll to position [1940, 0]
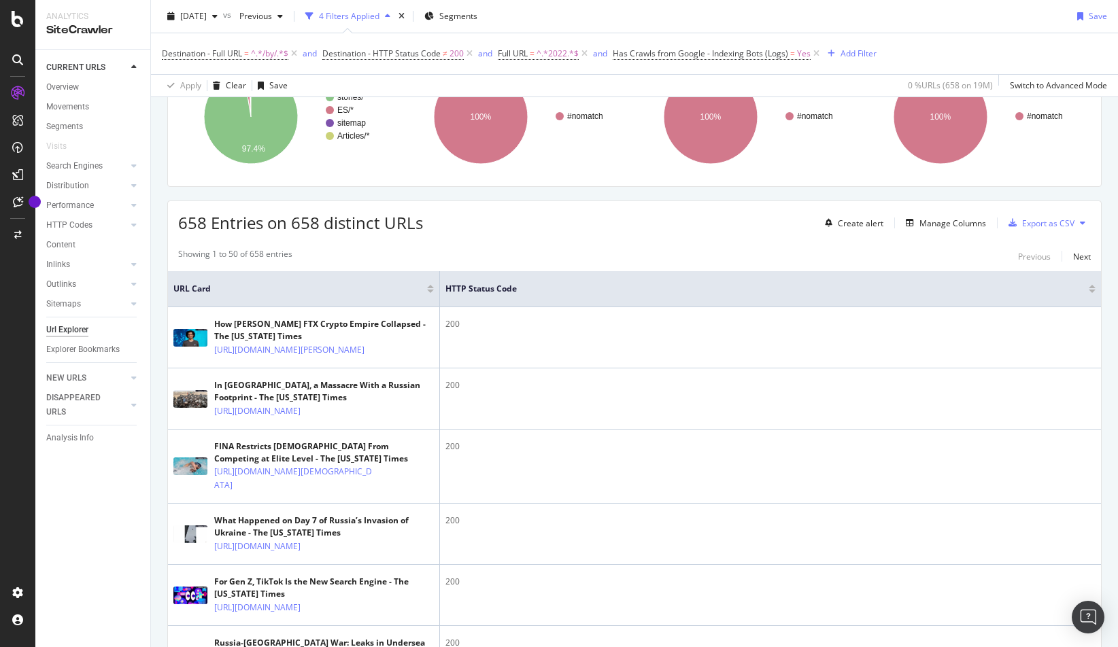
scroll to position [0, 0]
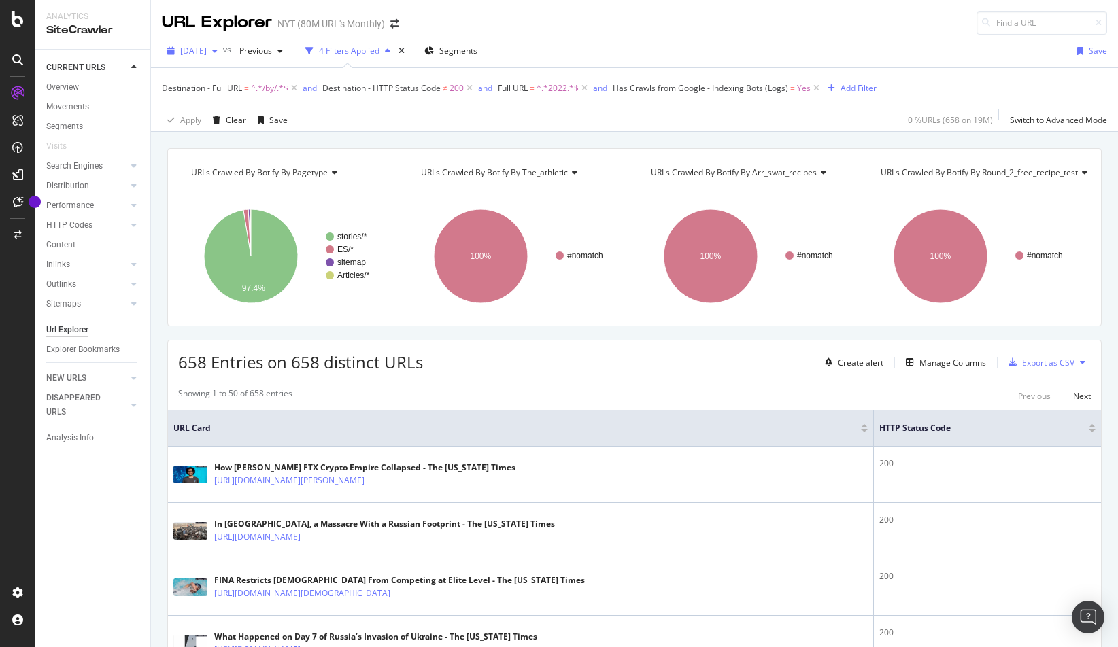
click at [218, 50] on icon "button" at bounding box center [214, 51] width 5 height 8
click at [557, 54] on div "[DATE] vs Previous 4 Filters Applied Segments Save" at bounding box center [634, 53] width 967 height 27
